Goal: Information Seeking & Learning: Learn about a topic

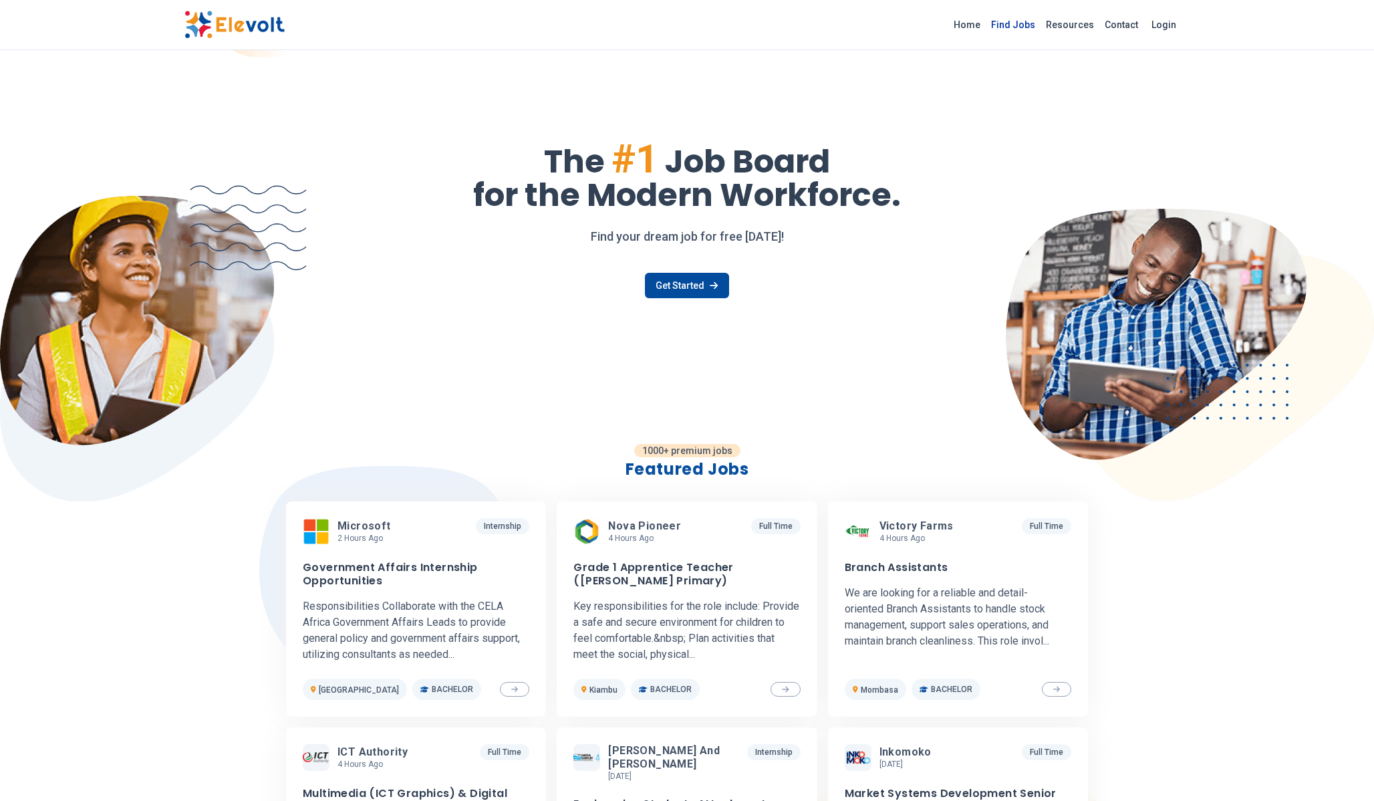
click at [1024, 33] on link "Find Jobs" at bounding box center [1013, 24] width 55 height 21
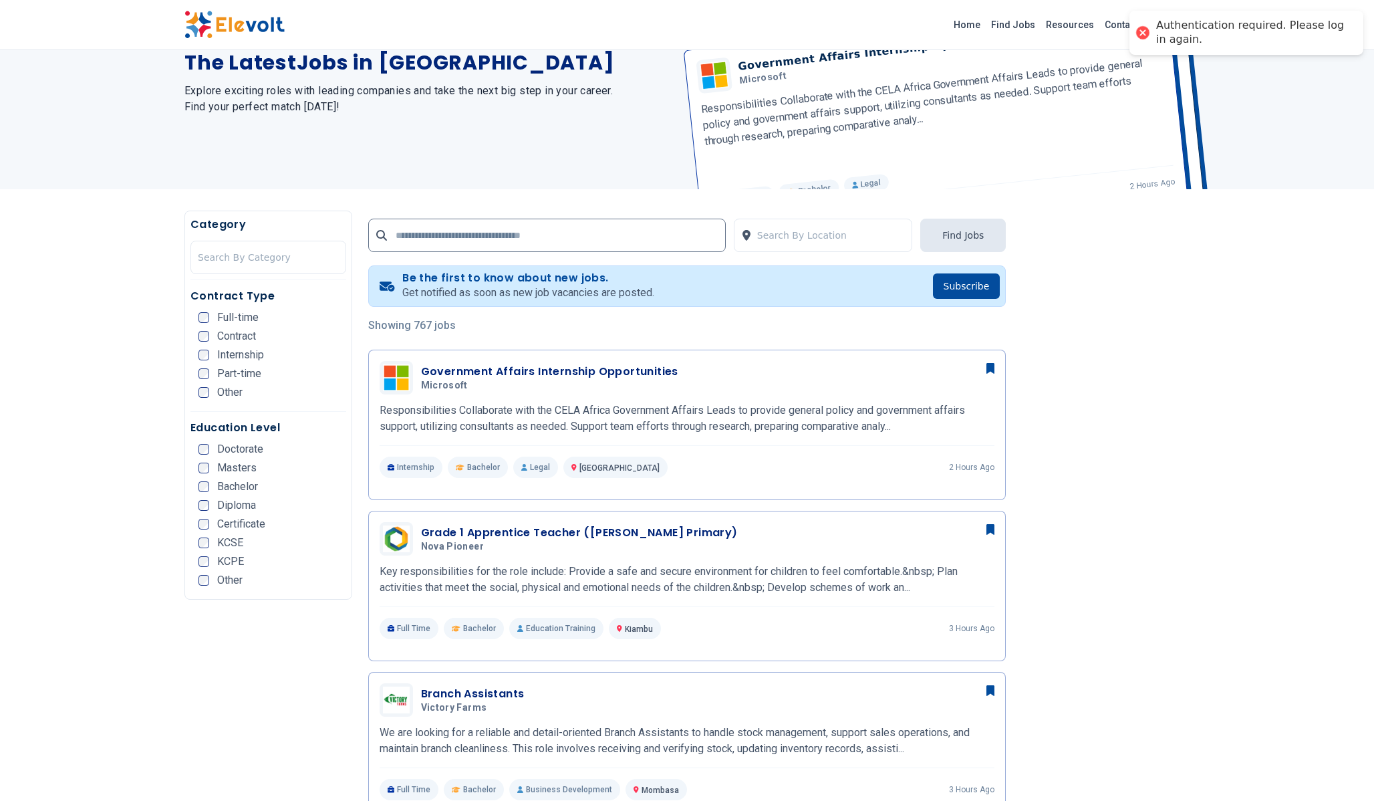
scroll to position [234, 0]
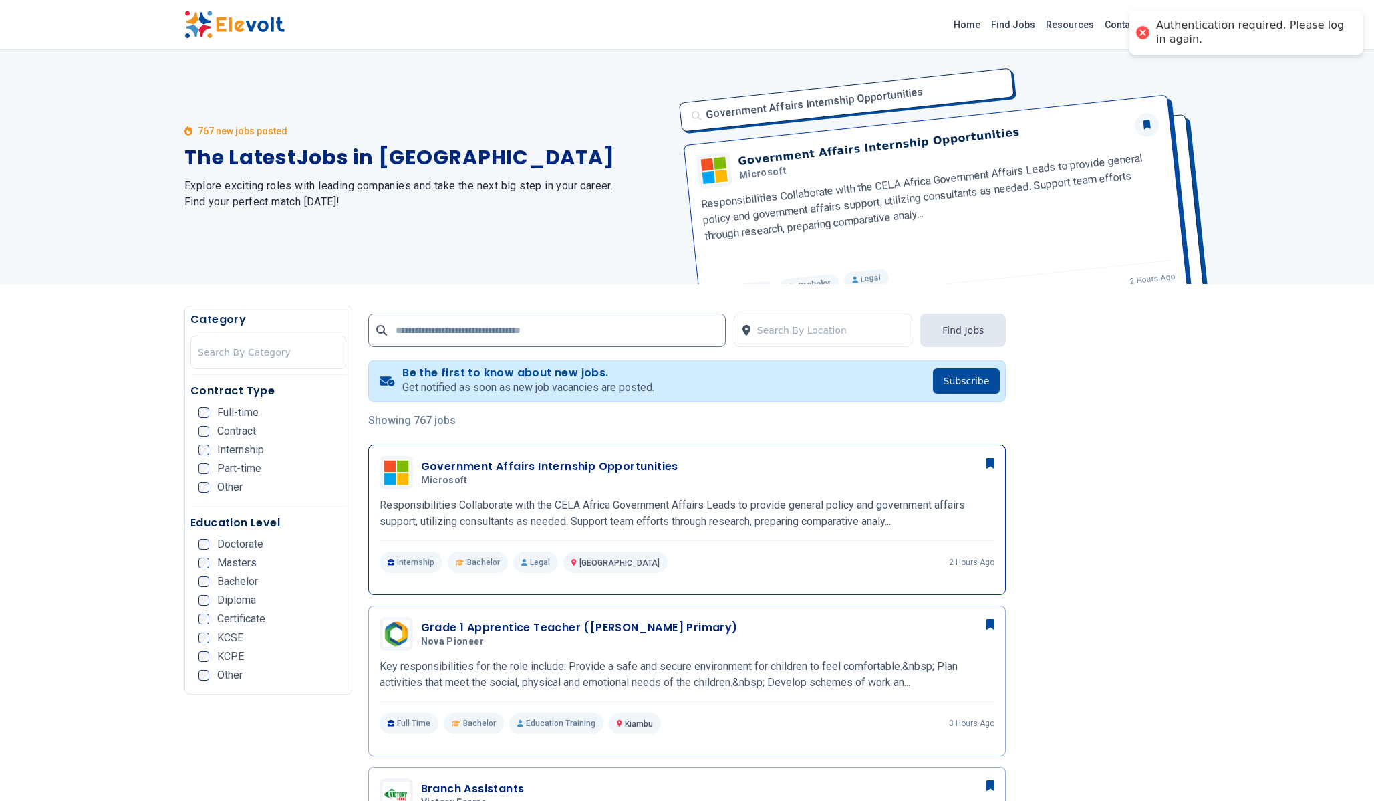
click at [602, 566] on span "[GEOGRAPHIC_DATA]" at bounding box center [619, 562] width 80 height 9
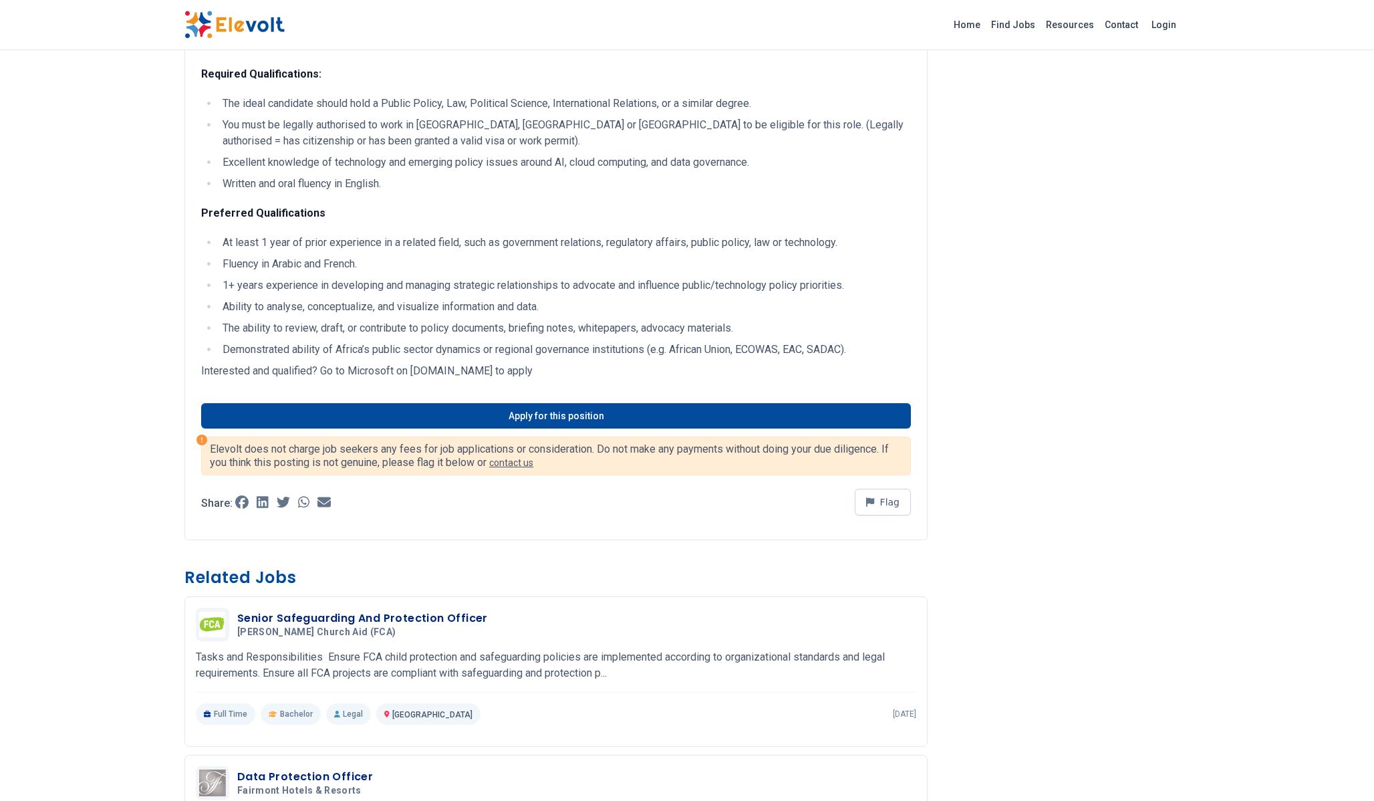
scroll to position [419, 0]
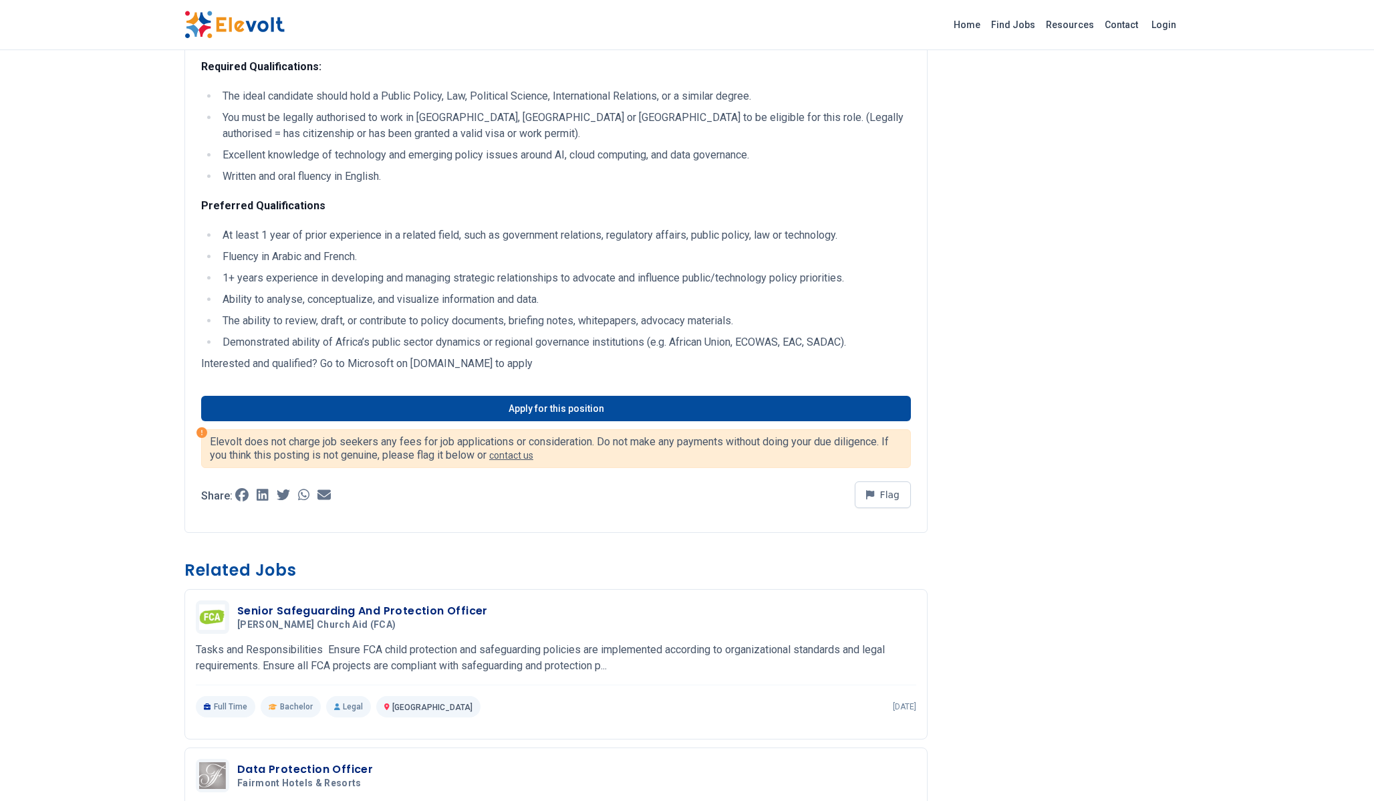
click at [454, 444] on p "Elevolt does not charge job seekers any fees for job applications or considerat…" at bounding box center [556, 448] width 692 height 27
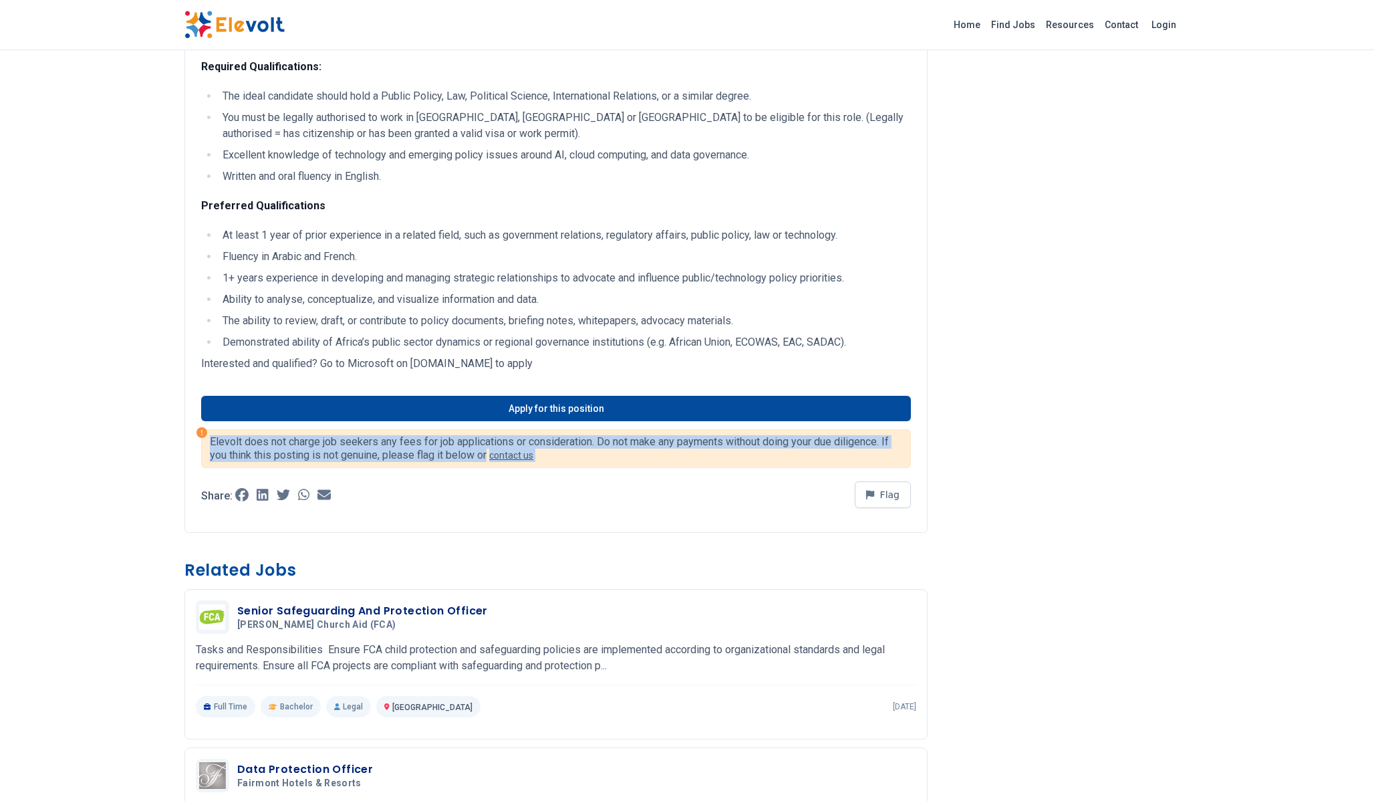
click at [454, 444] on p "Elevolt does not charge job seekers any fees for job applications or considerat…" at bounding box center [556, 448] width 692 height 27
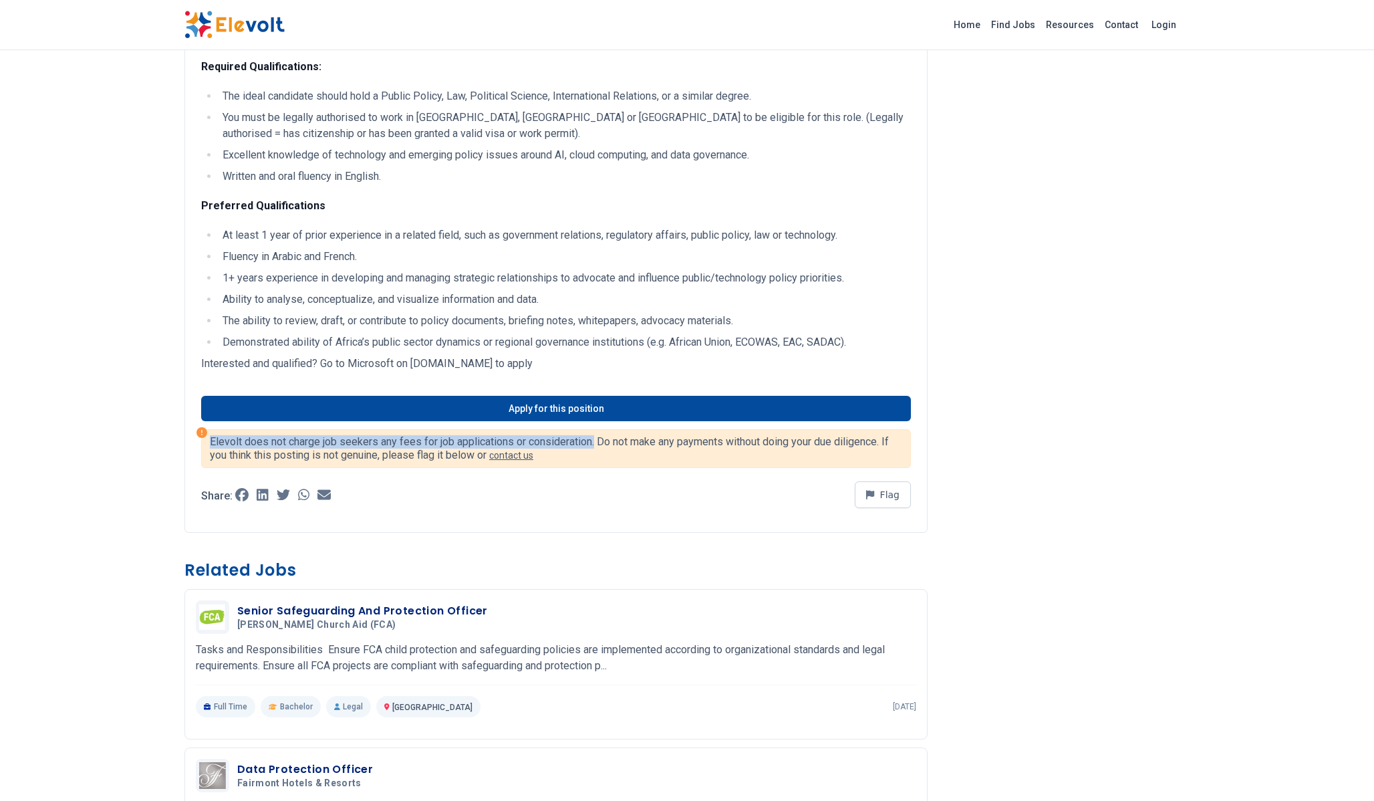
drag, startPoint x: 597, startPoint y: 444, endPoint x: 209, endPoint y: 443, distance: 388.2
click at [209, 443] on div "Elevolt does not charge job seekers any fees for job applications or considerat…" at bounding box center [556, 448] width 710 height 39
copy p "Elevolt does not charge job seekers any fees for job applications or considerat…"
drag, startPoint x: 887, startPoint y: 442, endPoint x: 211, endPoint y: 438, distance: 675.6
click at [211, 438] on p "Elevolt does not charge job seekers any fees for job applications or considerat…" at bounding box center [556, 448] width 692 height 27
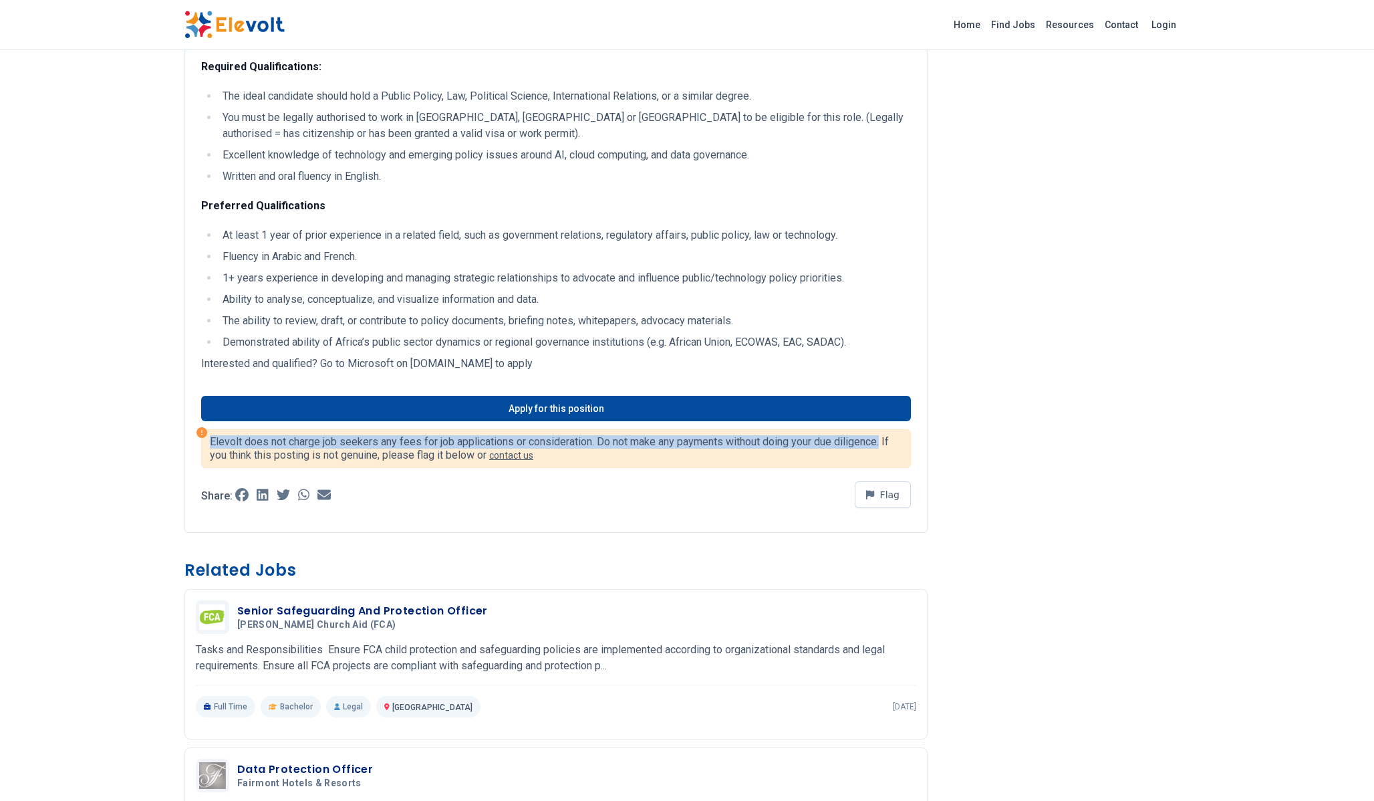
copy p "Elevolt does not charge job seekers any fees for job applications or considerat…"
